Goal: Navigation & Orientation: Find specific page/section

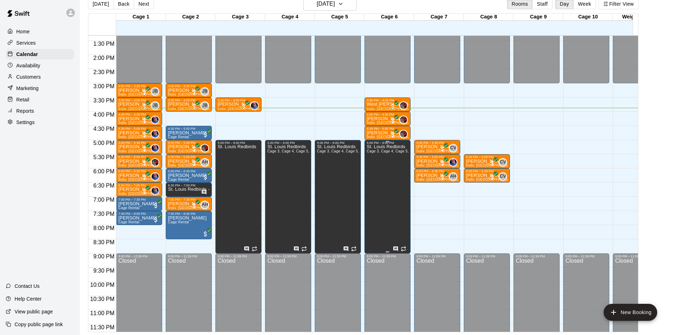
scroll to position [391, 0]
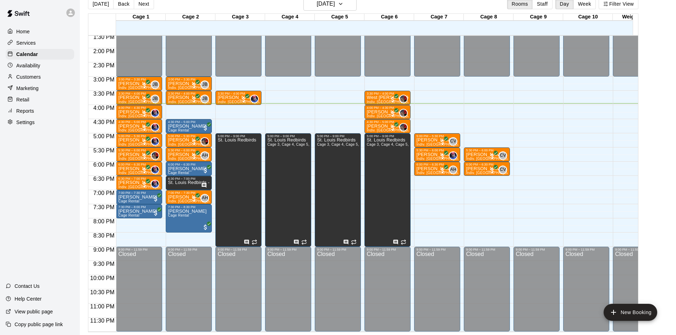
click at [25, 34] on p "Home" at bounding box center [22, 31] width 13 height 7
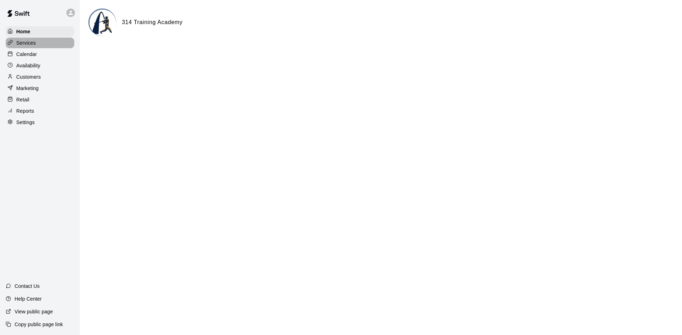
click at [32, 44] on p "Services" at bounding box center [26, 42] width 20 height 7
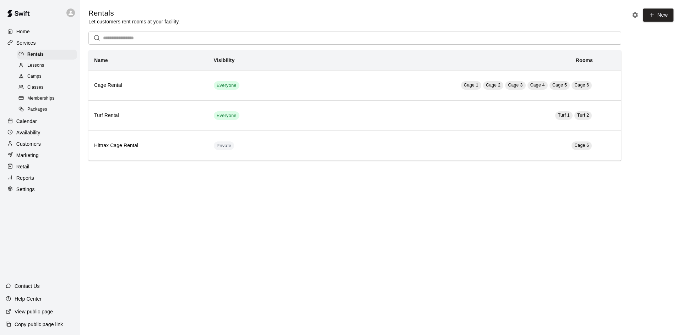
click at [40, 80] on span "Camps" at bounding box center [34, 76] width 14 height 7
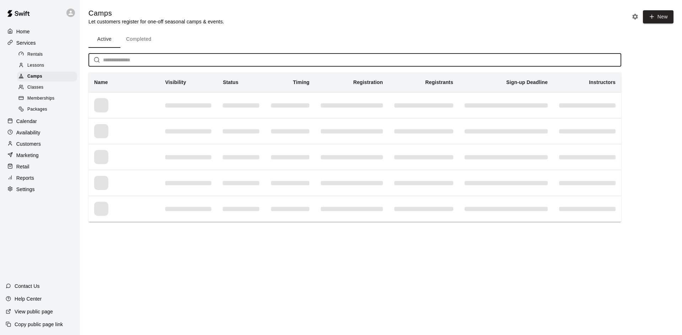
click at [162, 63] on input "text" at bounding box center [362, 60] width 518 height 13
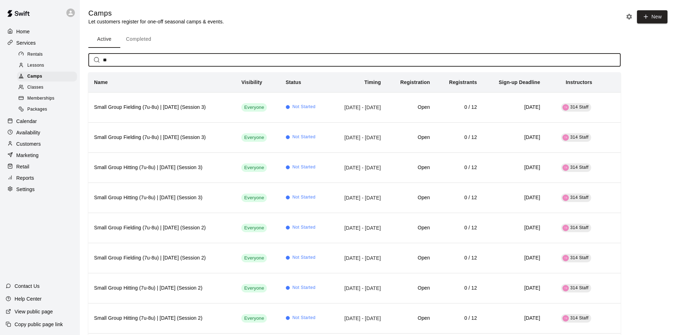
type input "**"
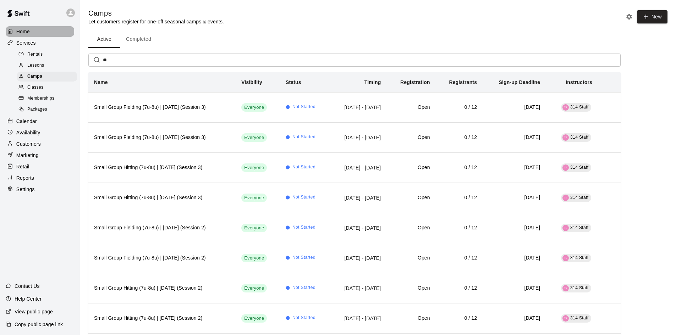
click at [28, 34] on p "Home" at bounding box center [22, 31] width 13 height 7
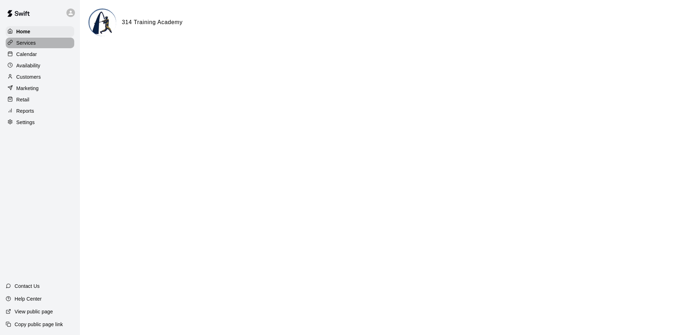
click at [29, 43] on p "Services" at bounding box center [26, 42] width 20 height 7
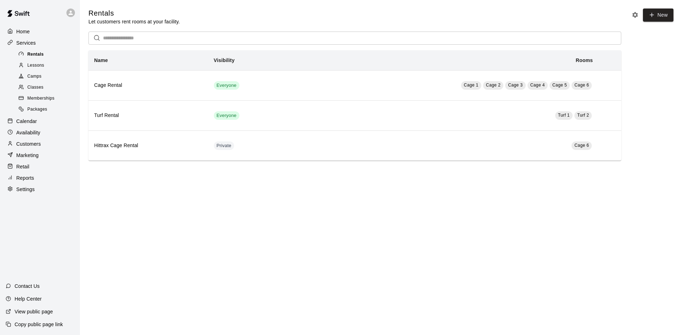
click at [40, 52] on span "Rentals" at bounding box center [35, 54] width 16 height 7
click at [40, 33] on div "Home" at bounding box center [40, 31] width 69 height 11
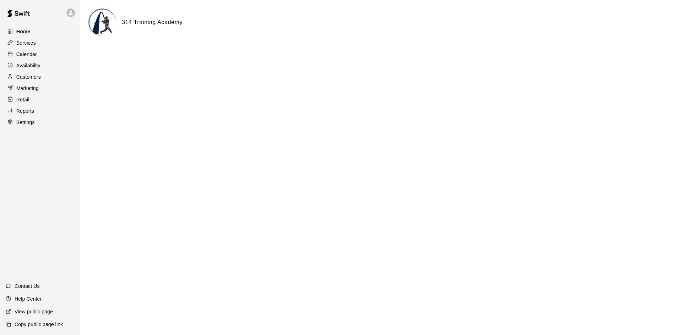
click at [32, 34] on div "Home" at bounding box center [40, 31] width 69 height 11
click at [30, 31] on p "Home" at bounding box center [23, 31] width 14 height 7
click at [42, 56] on div "Calendar" at bounding box center [40, 54] width 69 height 11
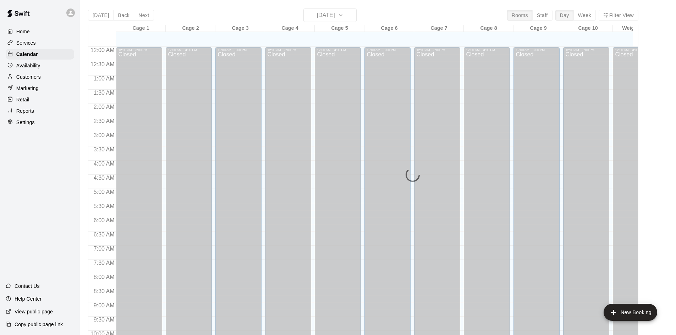
scroll to position [364, 0]
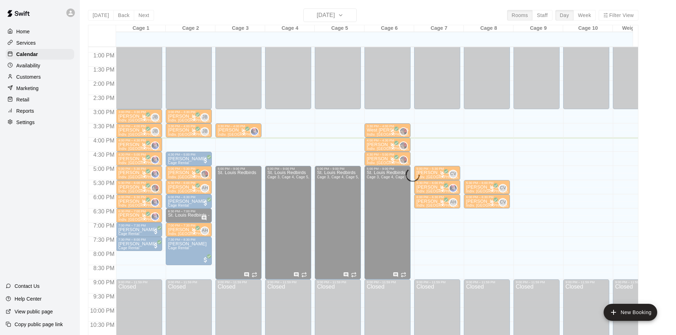
click at [44, 76] on div "Customers" at bounding box center [40, 77] width 69 height 11
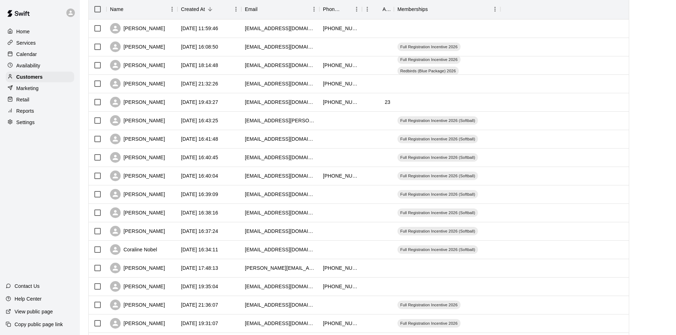
scroll to position [36, 0]
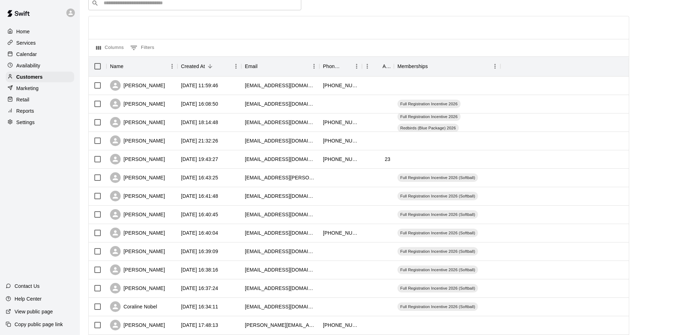
click at [32, 53] on p "Calendar" at bounding box center [26, 54] width 21 height 7
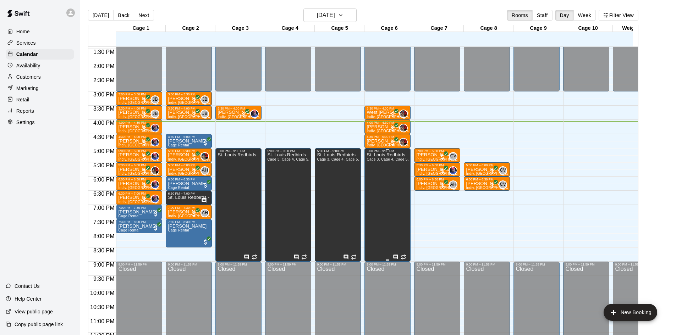
scroll to position [391, 0]
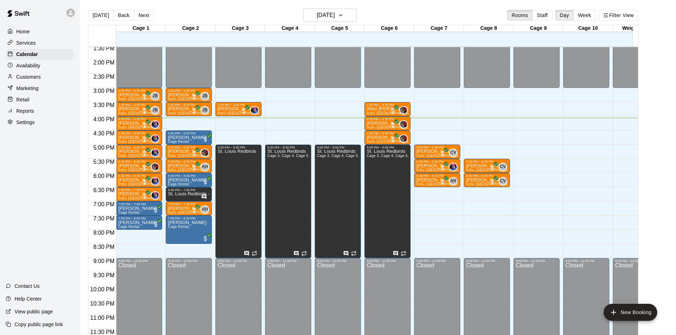
click at [34, 45] on p "Services" at bounding box center [26, 42] width 20 height 7
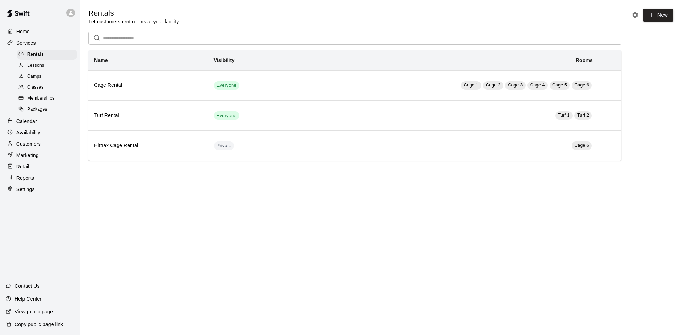
click at [48, 80] on div "Camps" at bounding box center [47, 77] width 60 height 10
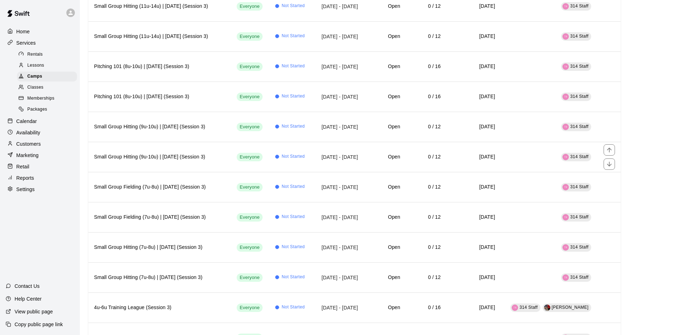
scroll to position [710, 0]
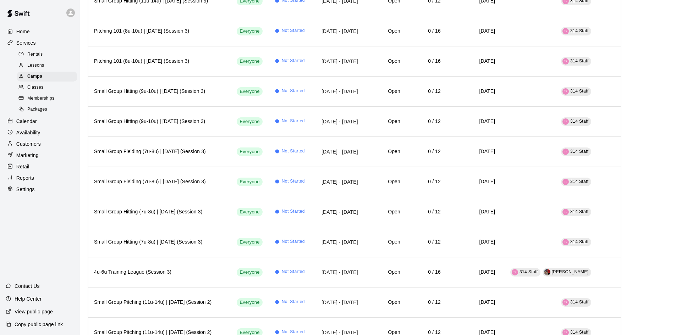
click at [32, 31] on div "Home" at bounding box center [40, 31] width 69 height 11
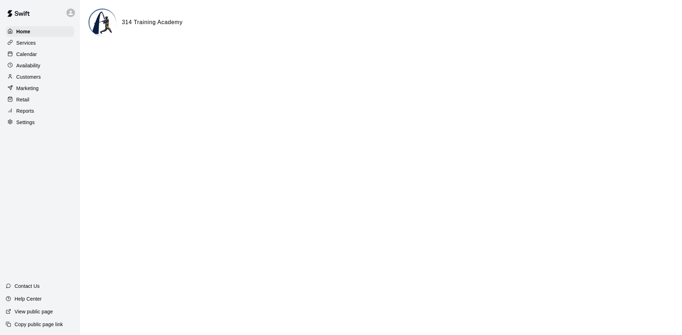
click at [39, 56] on div "Calendar" at bounding box center [40, 54] width 69 height 11
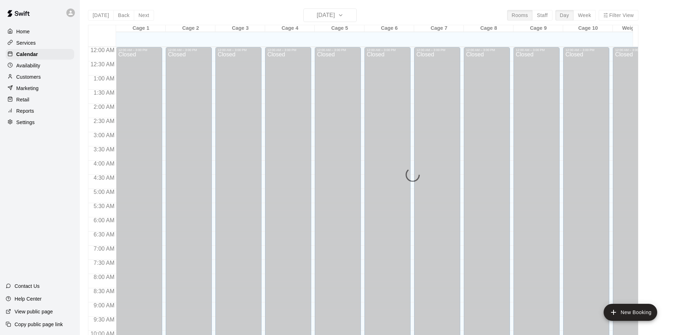
scroll to position [364, 0]
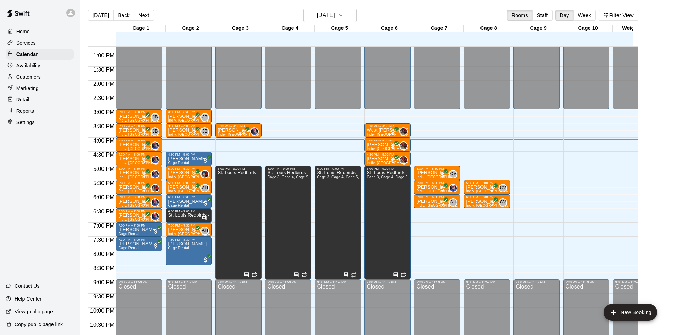
click at [27, 30] on p "Home" at bounding box center [22, 31] width 13 height 7
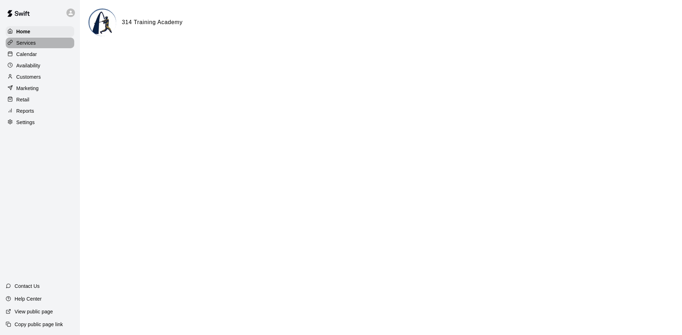
click at [38, 46] on div "Services" at bounding box center [40, 43] width 69 height 11
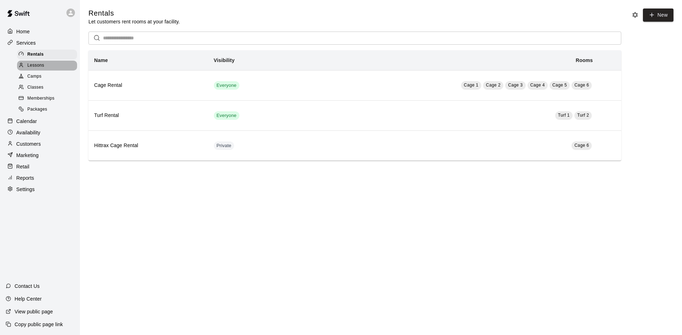
click at [42, 67] on span "Lessons" at bounding box center [35, 65] width 17 height 7
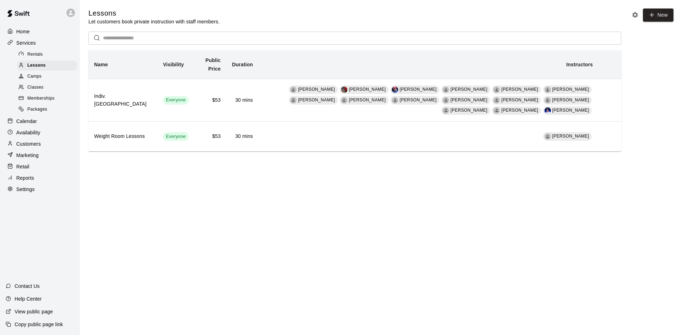
click at [32, 121] on p "Calendar" at bounding box center [26, 121] width 21 height 7
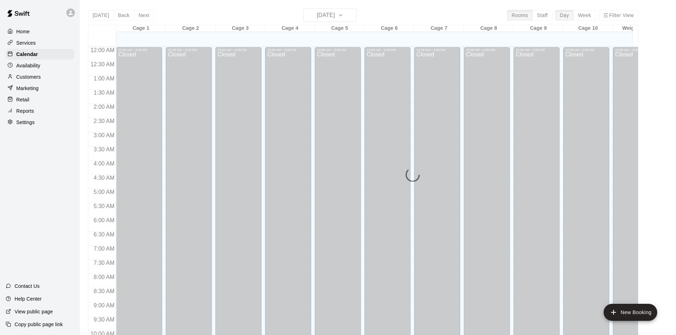
scroll to position [364, 0]
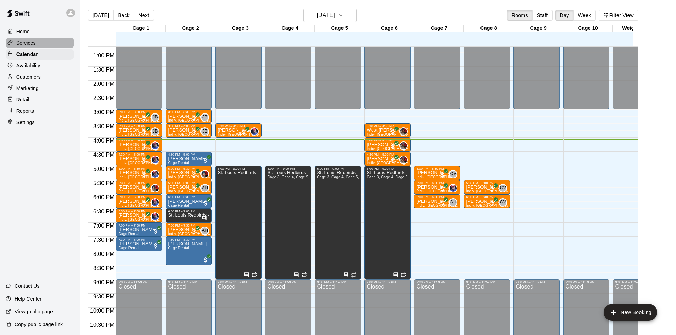
click at [46, 44] on div "Services" at bounding box center [40, 43] width 69 height 11
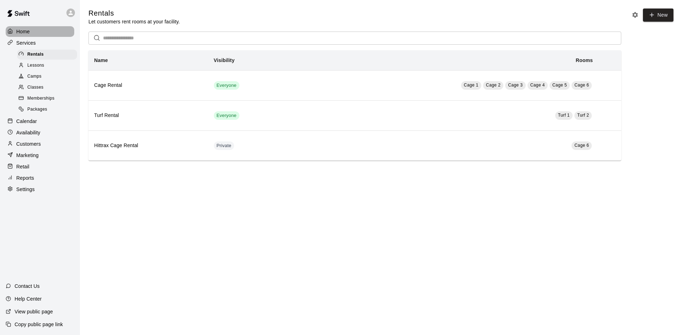
click at [33, 35] on div "Home" at bounding box center [40, 31] width 69 height 11
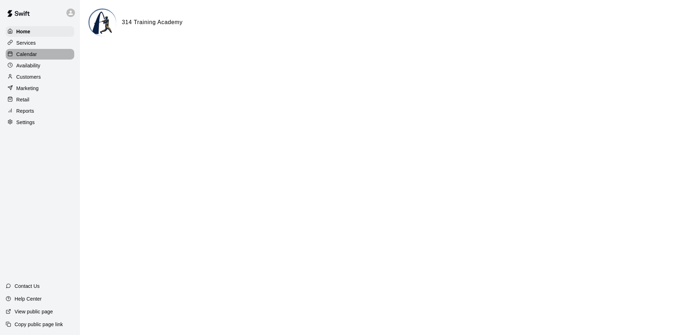
click at [40, 56] on div "Calendar" at bounding box center [40, 54] width 69 height 11
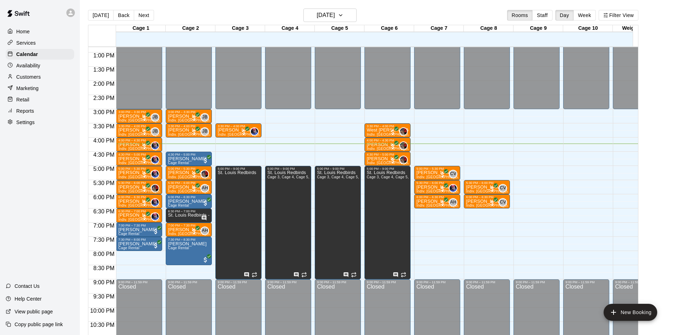
scroll to position [391, 0]
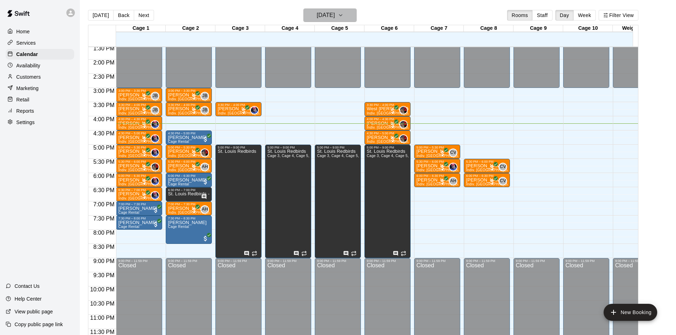
click at [344, 12] on icon "button" at bounding box center [341, 15] width 6 height 9
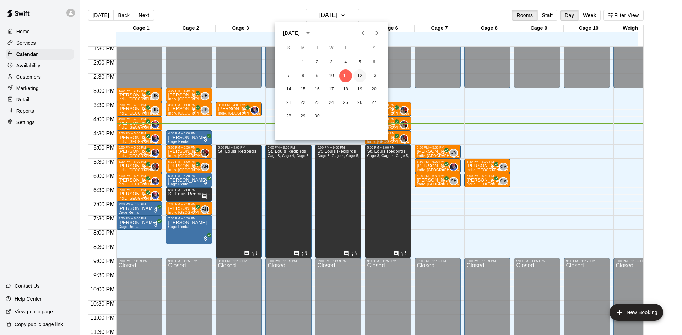
click at [357, 74] on button "12" at bounding box center [359, 76] width 13 height 13
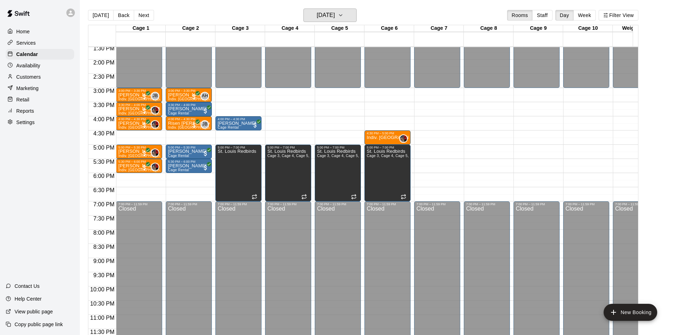
scroll to position [11, 0]
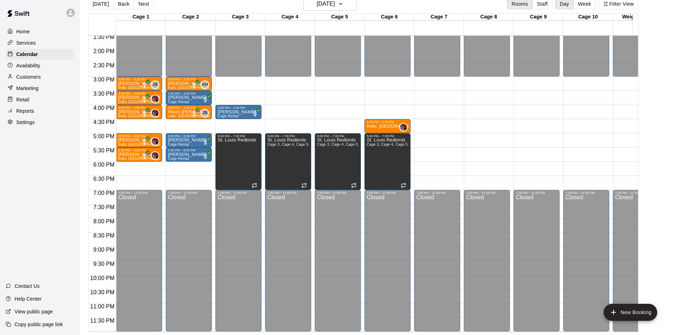
click at [43, 41] on div "Services" at bounding box center [40, 43] width 69 height 11
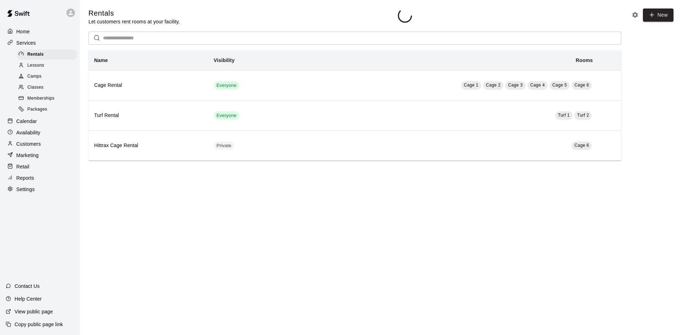
click at [41, 80] on span "Camps" at bounding box center [34, 76] width 14 height 7
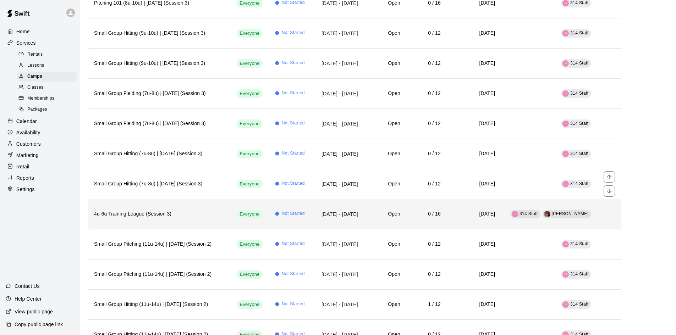
scroll to position [746, 0]
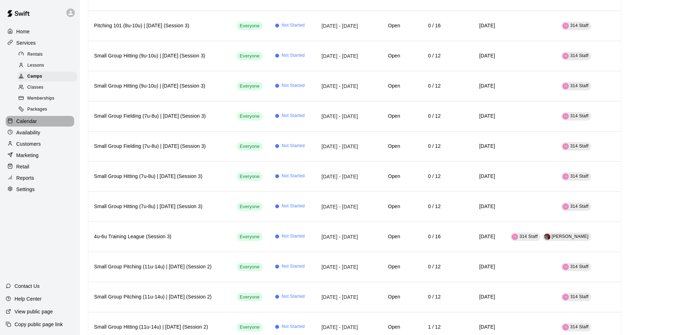
click at [29, 120] on div "Calendar" at bounding box center [40, 121] width 69 height 11
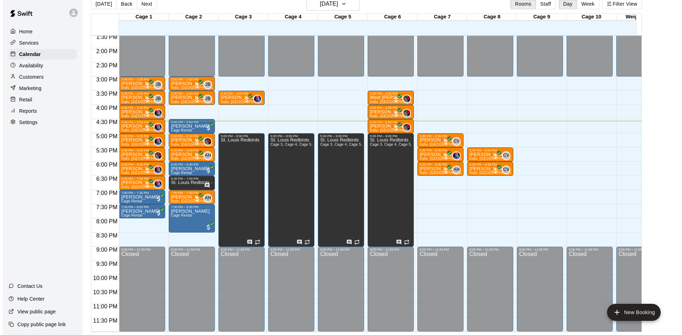
scroll to position [391, 0]
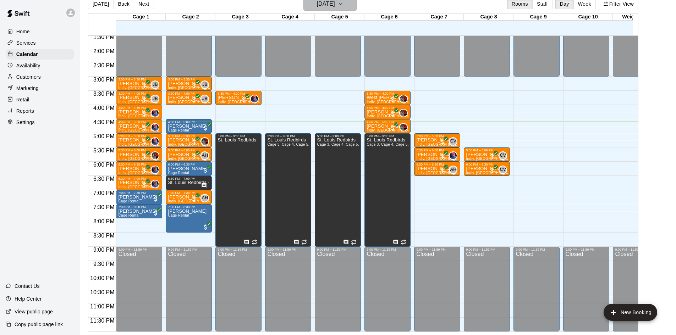
click at [327, 2] on h6 "[DATE]" at bounding box center [326, 4] width 18 height 10
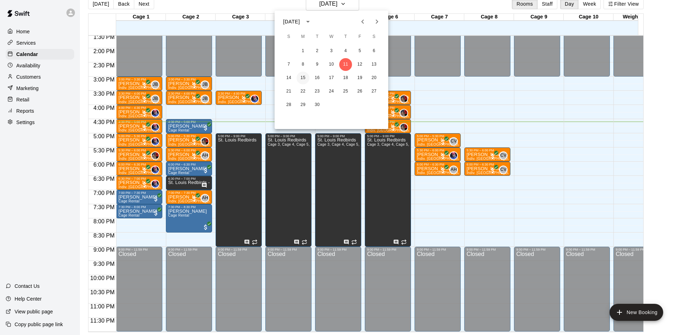
click at [300, 78] on button "15" at bounding box center [302, 78] width 13 height 13
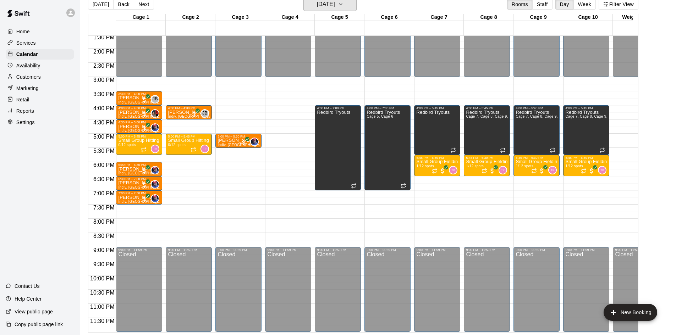
scroll to position [11, 0]
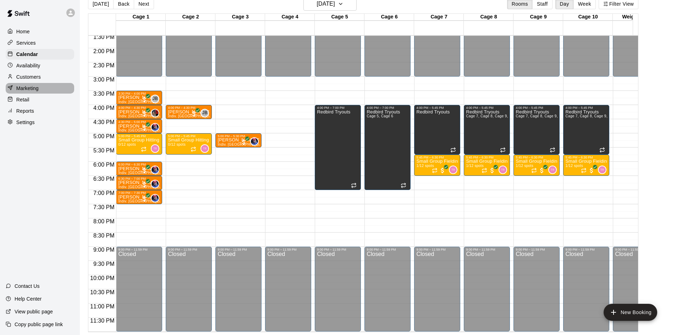
click at [33, 92] on p "Marketing" at bounding box center [27, 88] width 22 height 7
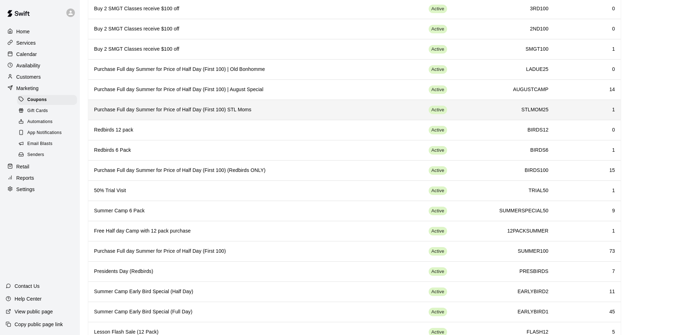
scroll to position [107, 0]
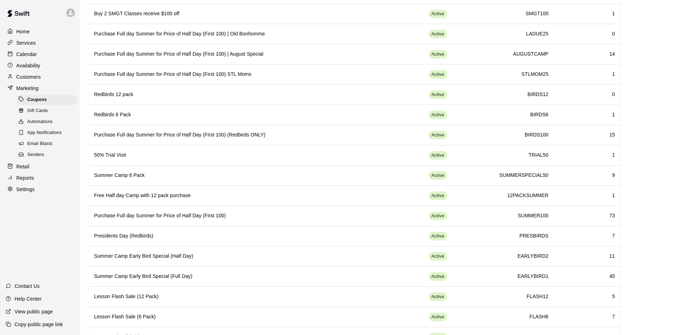
click at [26, 58] on p "Calendar" at bounding box center [26, 54] width 21 height 7
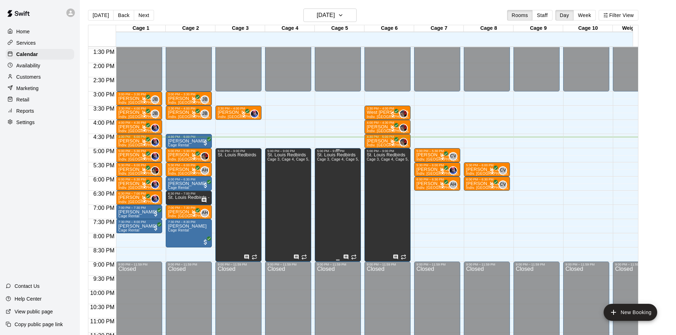
scroll to position [391, 0]
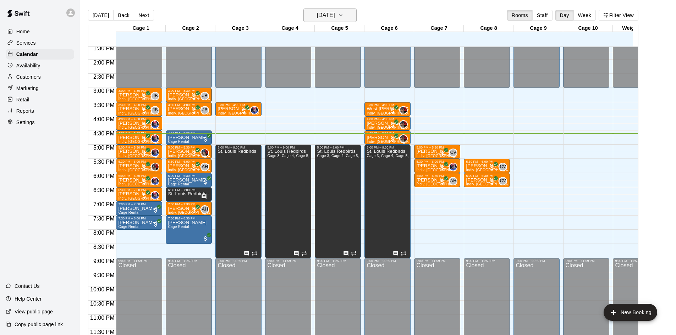
click at [333, 14] on h6 "[DATE]" at bounding box center [326, 15] width 18 height 10
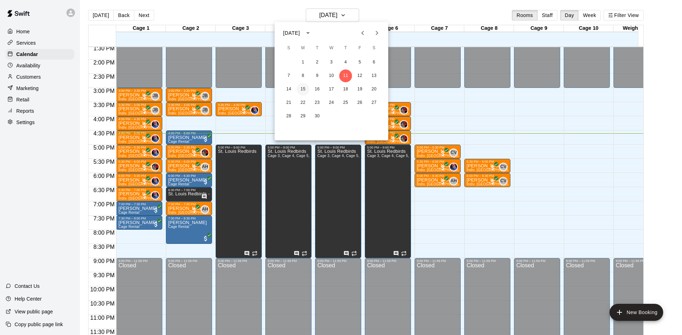
click at [305, 87] on button "15" at bounding box center [302, 89] width 13 height 13
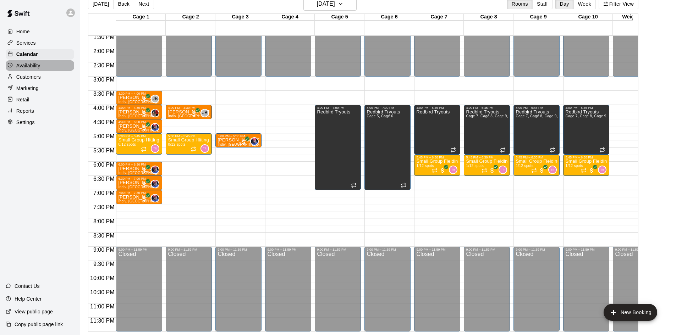
click at [36, 65] on p "Availability" at bounding box center [28, 65] width 24 height 7
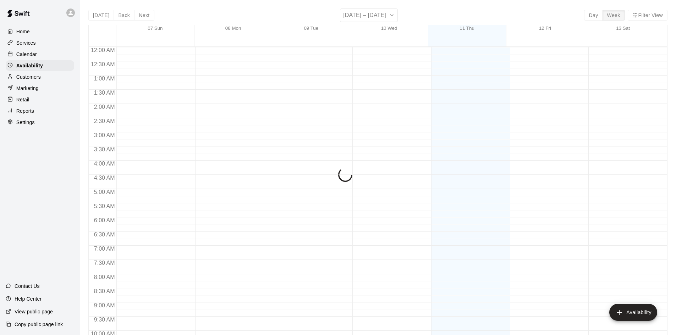
scroll to position [386, 0]
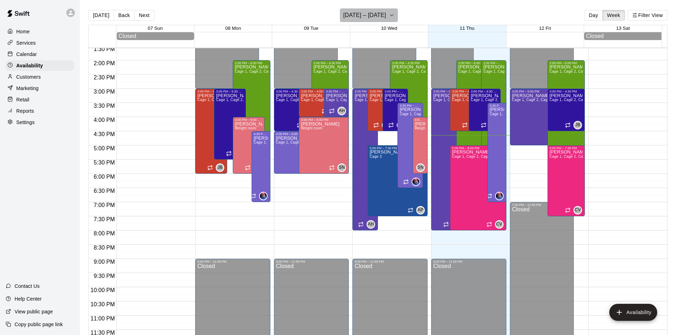
click at [374, 13] on h6 "[DATE] – [DATE]" at bounding box center [364, 15] width 43 height 10
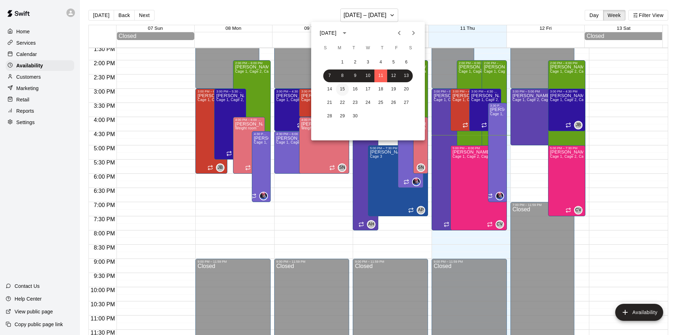
click at [342, 90] on button "15" at bounding box center [342, 89] width 13 height 13
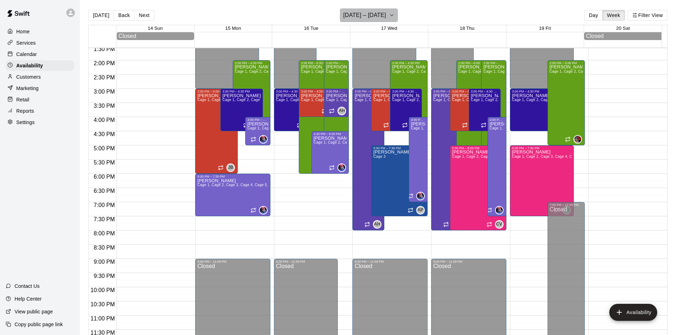
click at [356, 14] on h6 "[DATE] – [DATE]" at bounding box center [364, 15] width 43 height 10
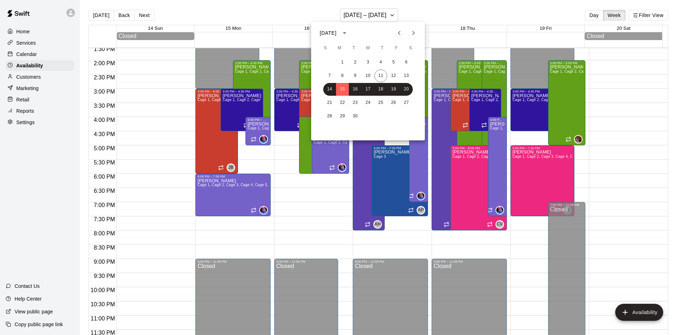
click at [42, 58] on div at bounding box center [341, 167] width 682 height 335
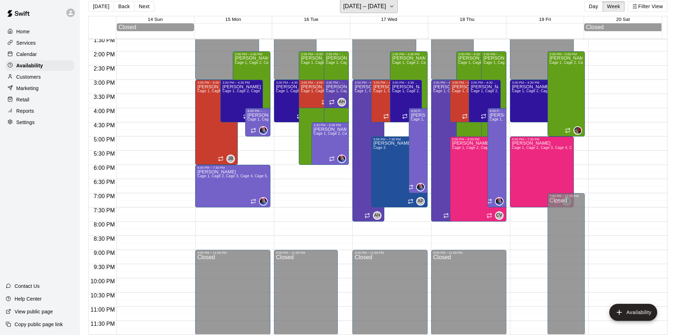
scroll to position [11, 0]
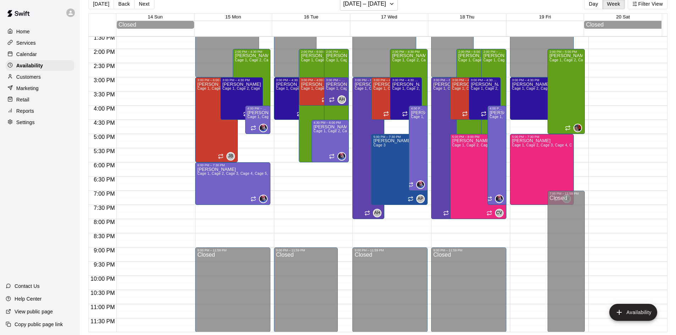
drag, startPoint x: 26, startPoint y: 146, endPoint x: 70, endPoint y: 131, distance: 46.4
click at [70, 128] on div "Settings" at bounding box center [40, 122] width 69 height 11
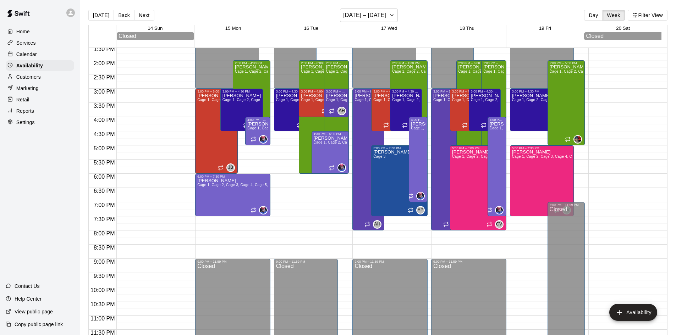
select select "**"
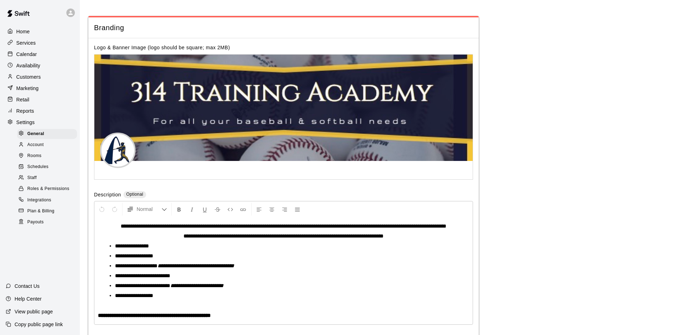
scroll to position [1521, 0]
click at [36, 57] on p "Calendar" at bounding box center [26, 54] width 21 height 7
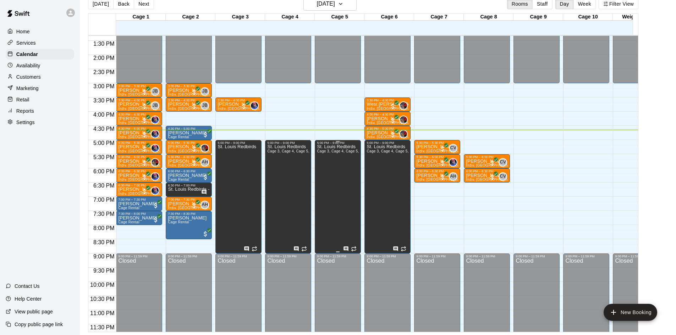
scroll to position [391, 0]
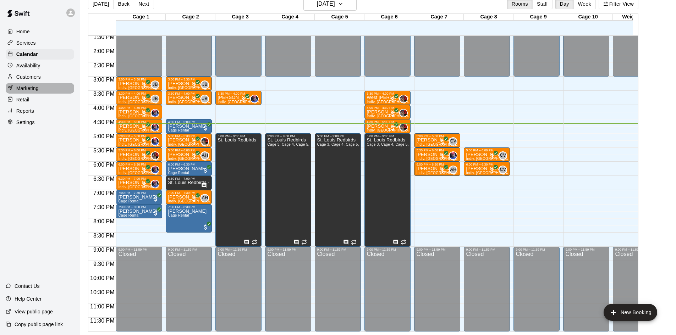
click at [39, 87] on div "Marketing" at bounding box center [40, 88] width 69 height 11
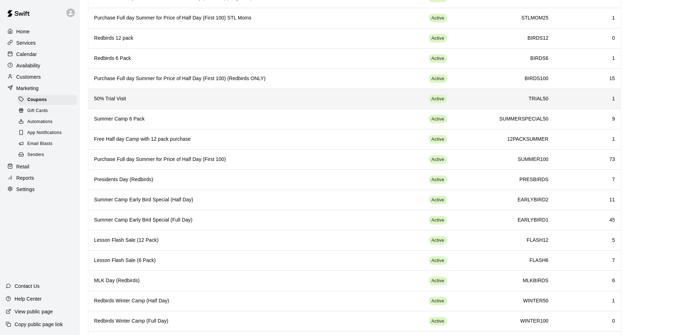
scroll to position [127, 0]
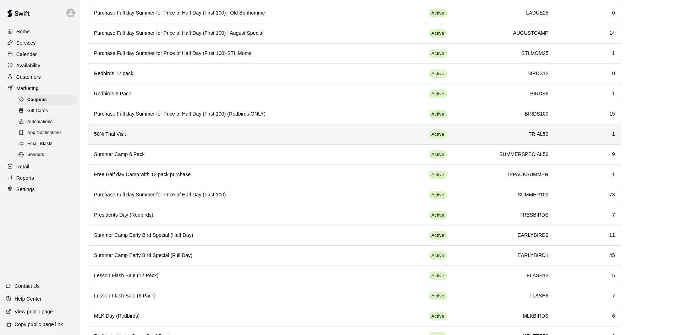
click at [459, 132] on h6 "TRIAL50" at bounding box center [504, 135] width 90 height 8
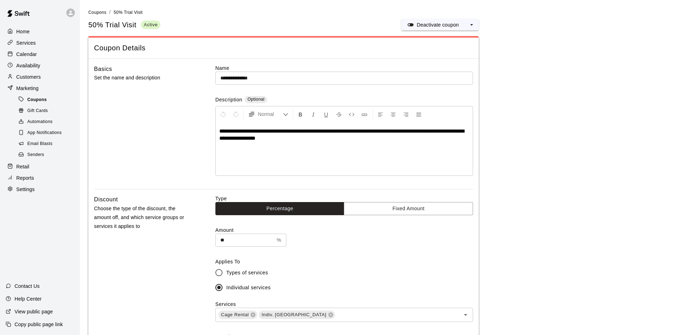
click at [39, 102] on span "Coupons" at bounding box center [37, 100] width 20 height 7
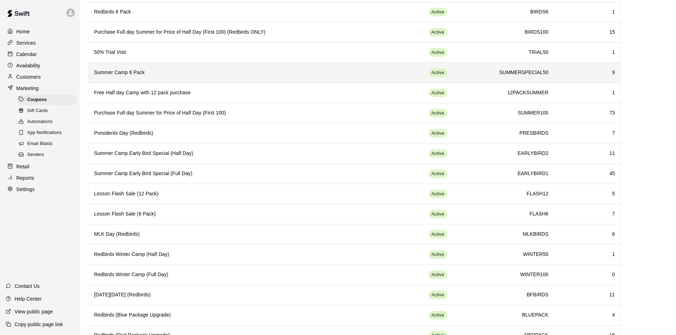
scroll to position [198, 0]
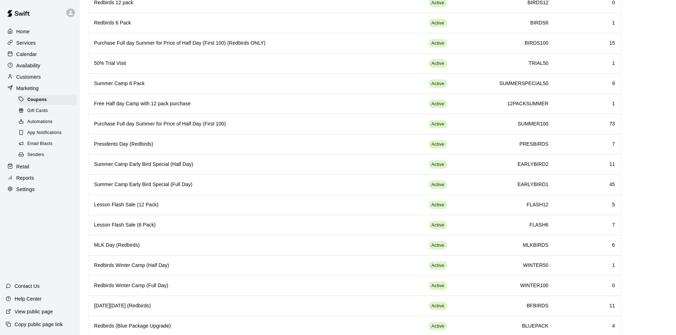
click at [40, 47] on div "Services" at bounding box center [40, 43] width 69 height 11
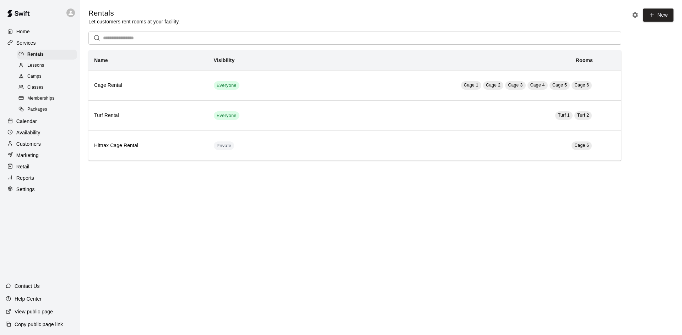
click at [40, 44] on div "Services" at bounding box center [40, 43] width 69 height 11
click at [50, 121] on div "Calendar" at bounding box center [40, 121] width 69 height 11
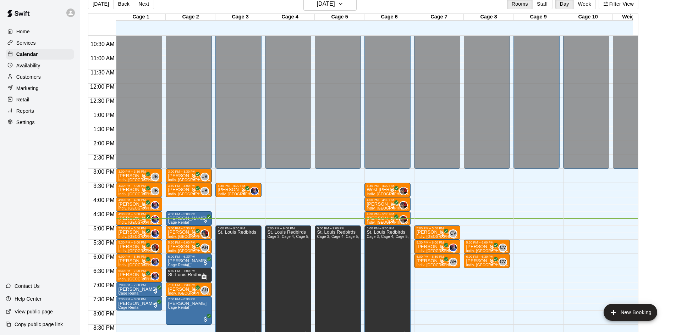
scroll to position [285, 0]
